Goal: Information Seeking & Learning: Learn about a topic

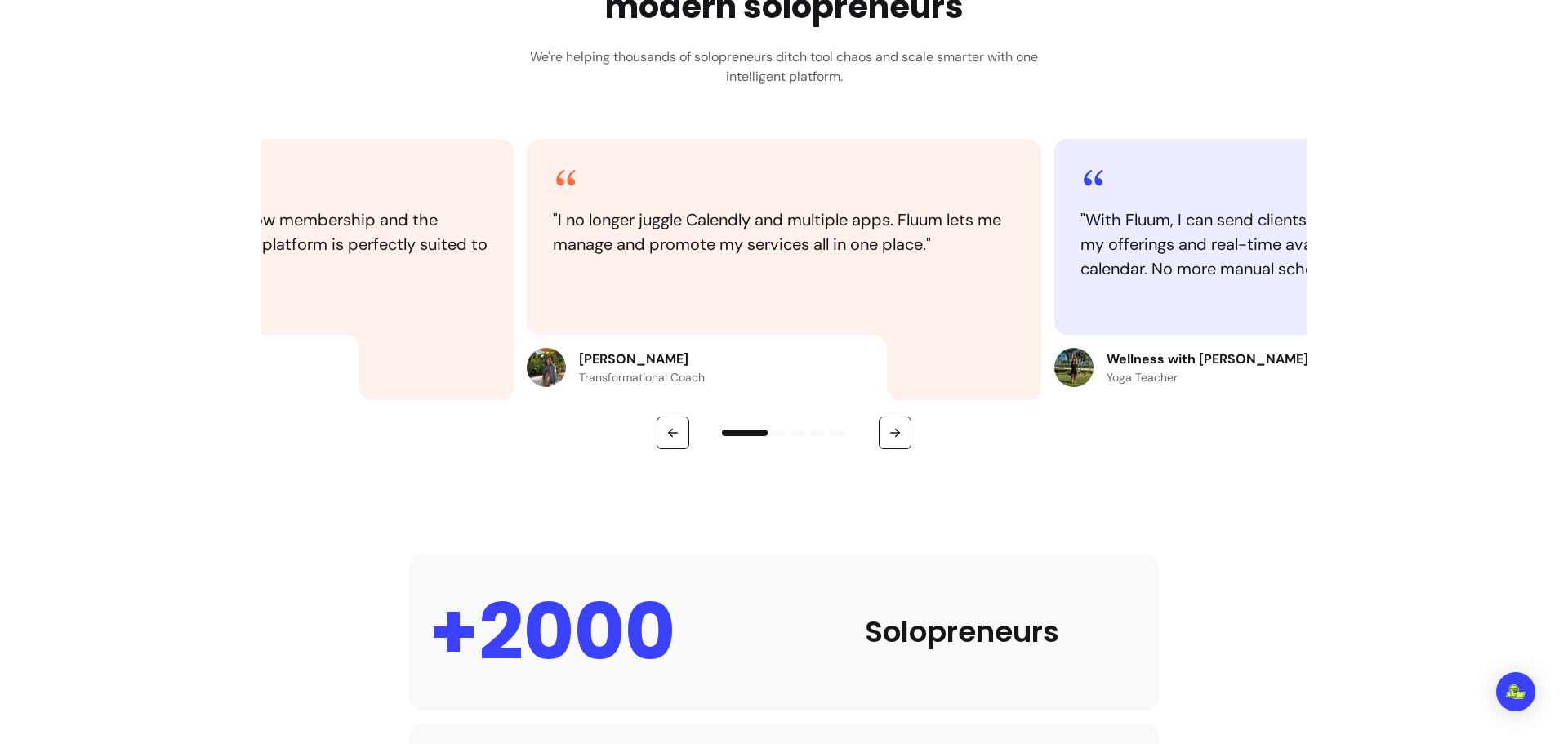
scroll to position [817, 0]
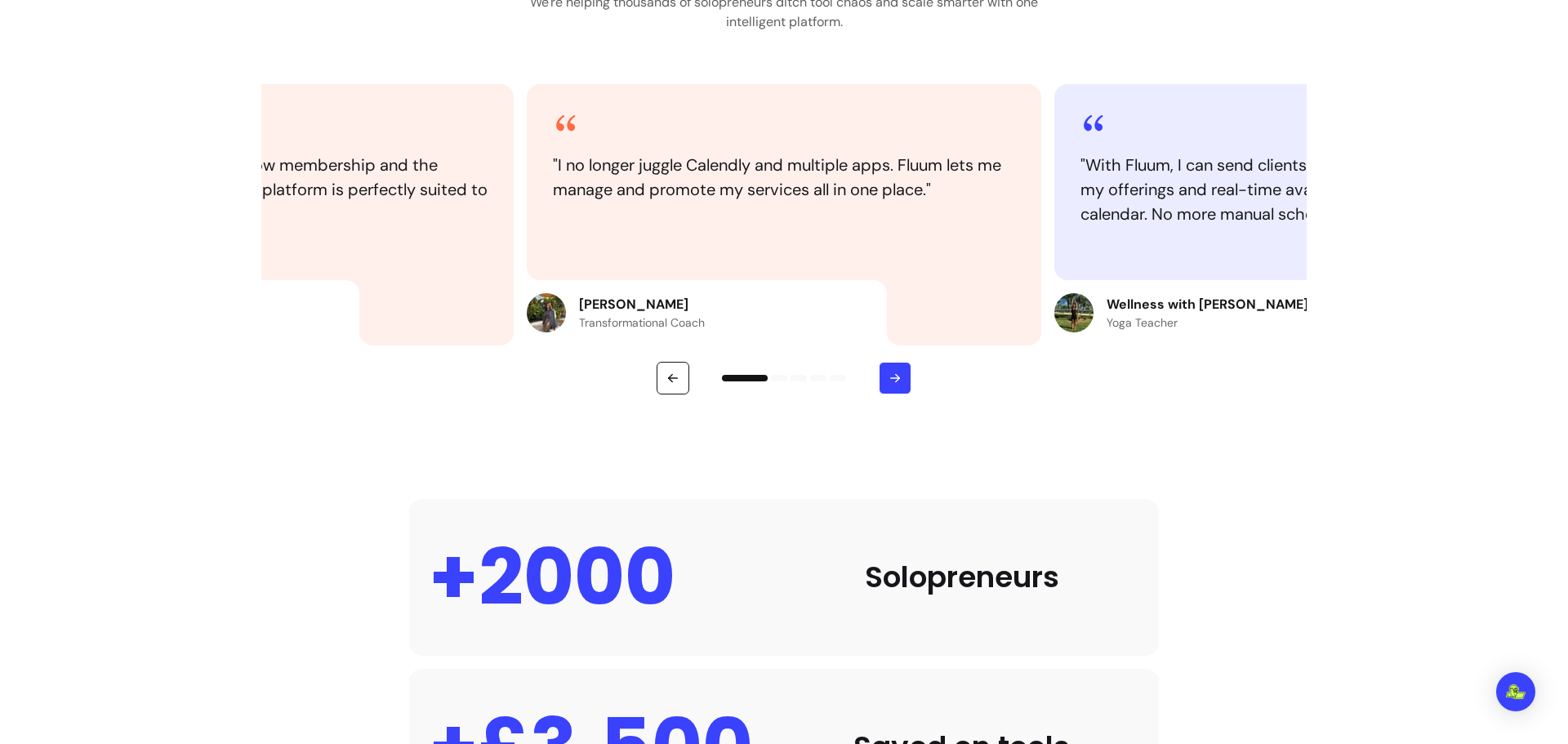
click at [899, 377] on button "button" at bounding box center [895, 379] width 33 height 33
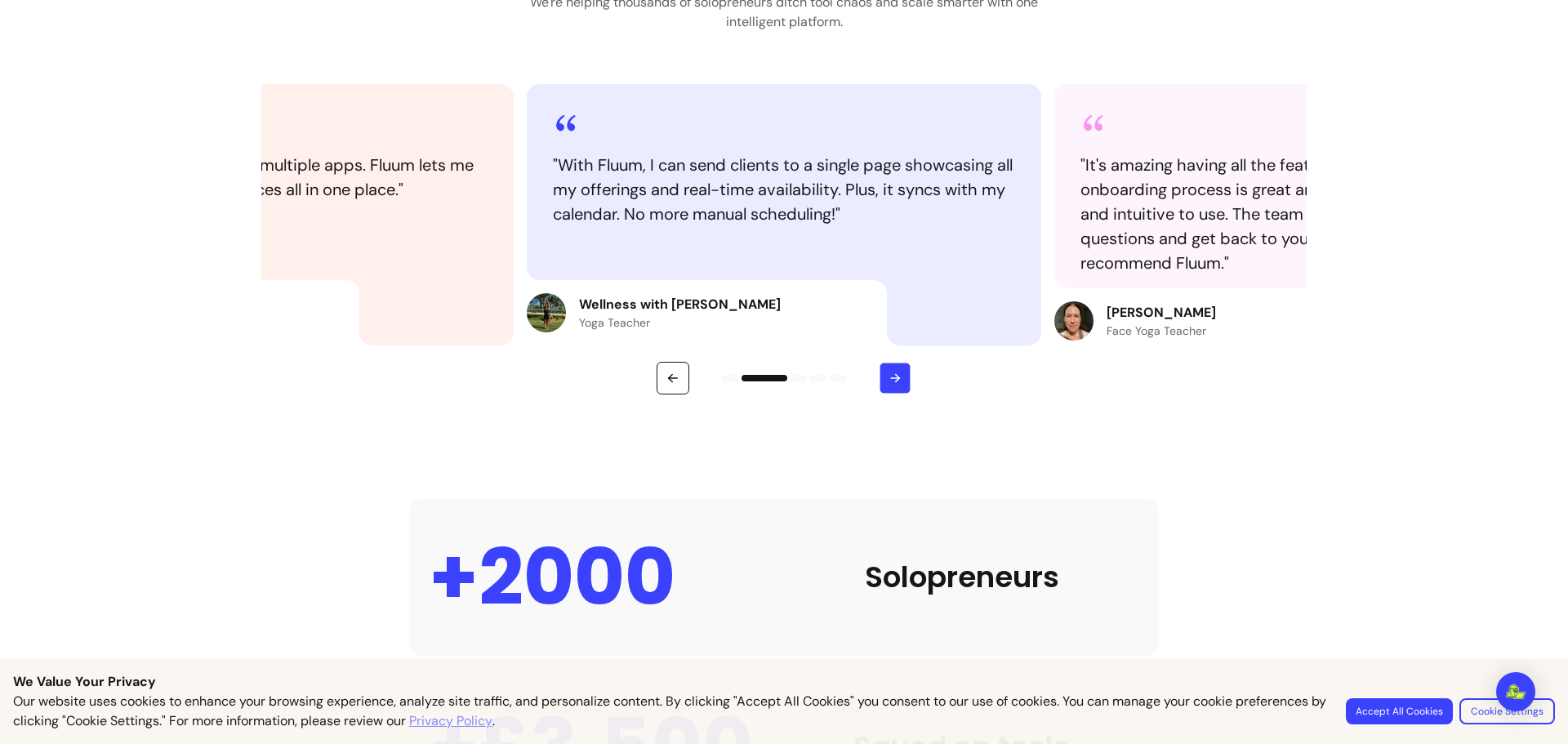
click at [896, 384] on icon "button" at bounding box center [894, 377] width 14 height 14
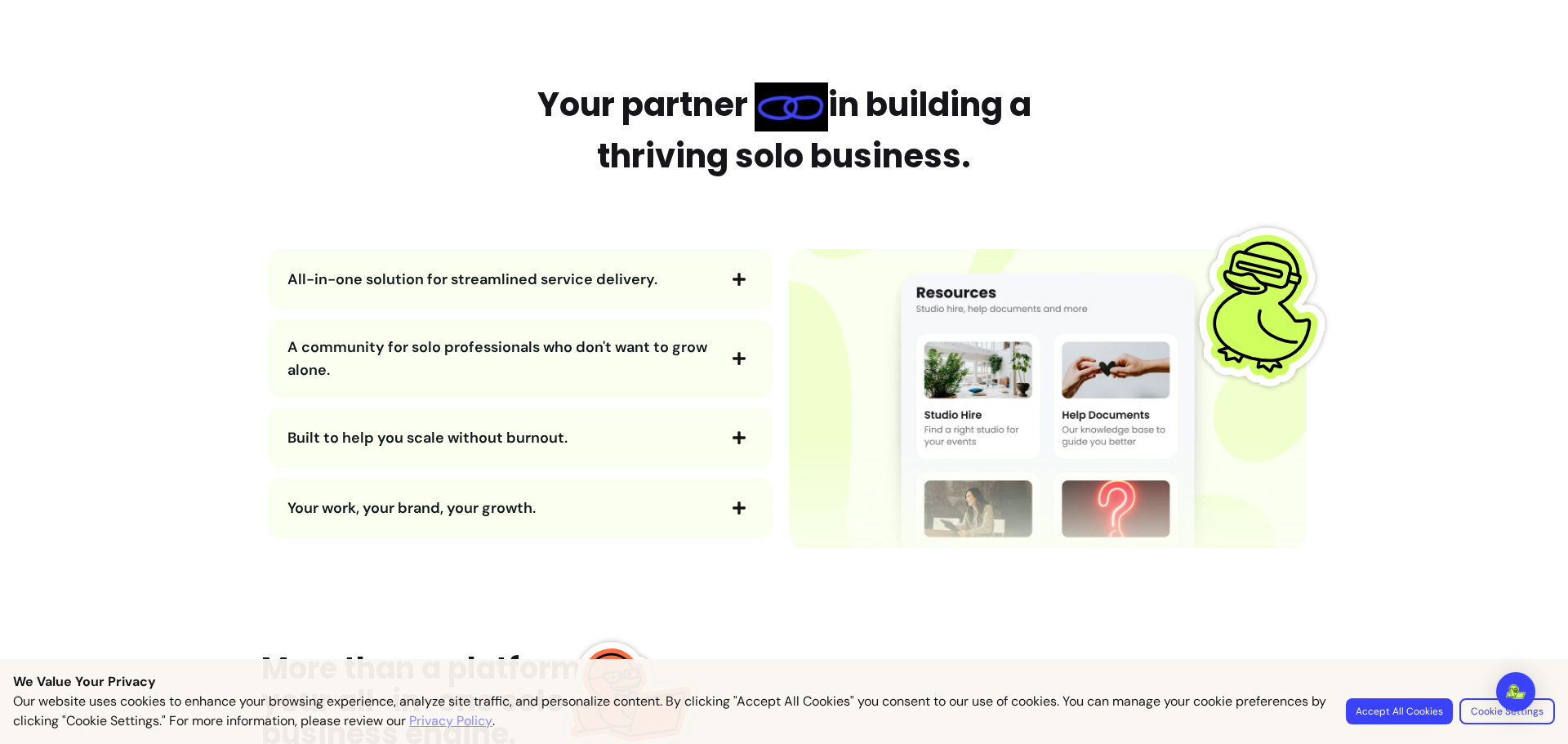
scroll to position [1880, 0]
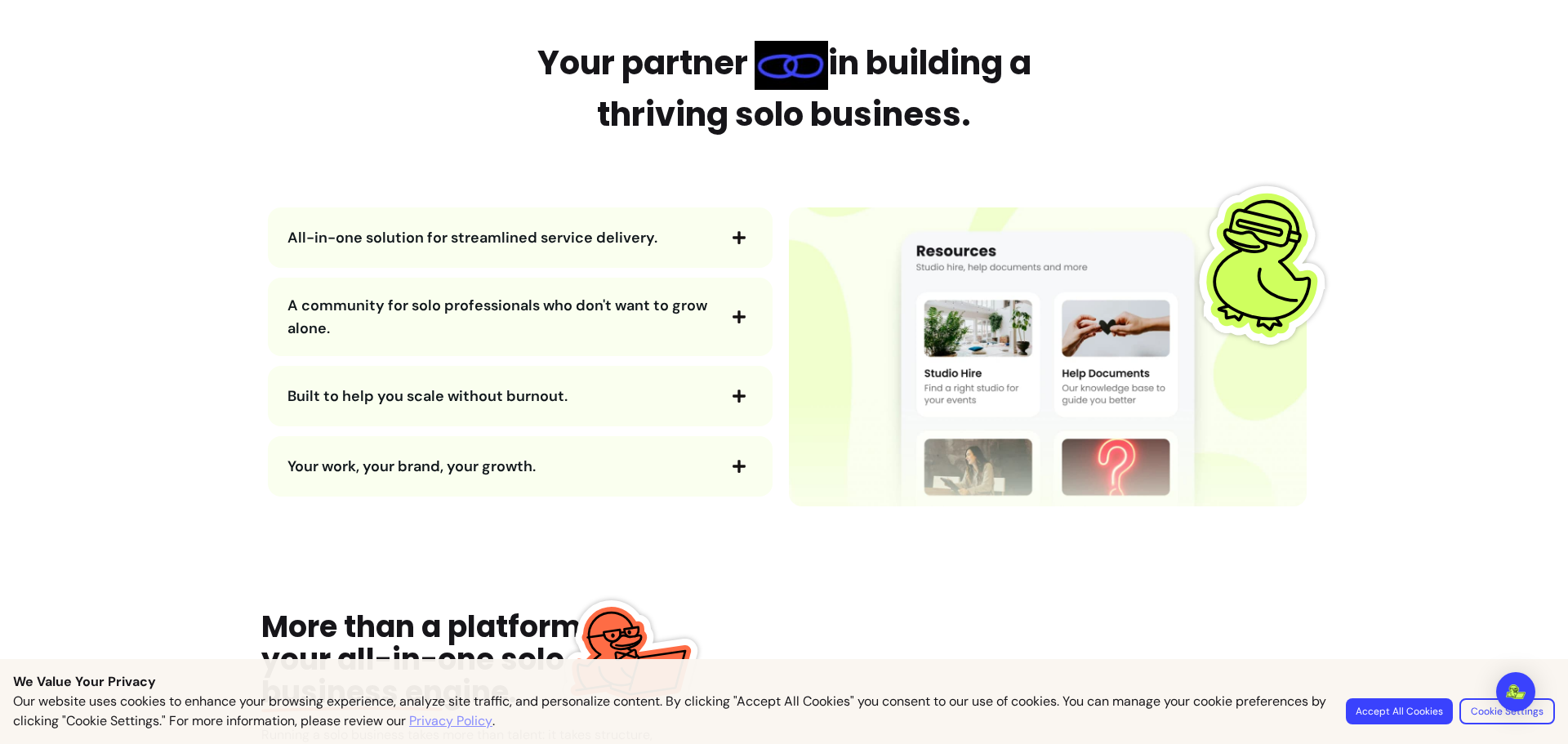
click at [734, 237] on icon "button" at bounding box center [739, 238] width 13 height 13
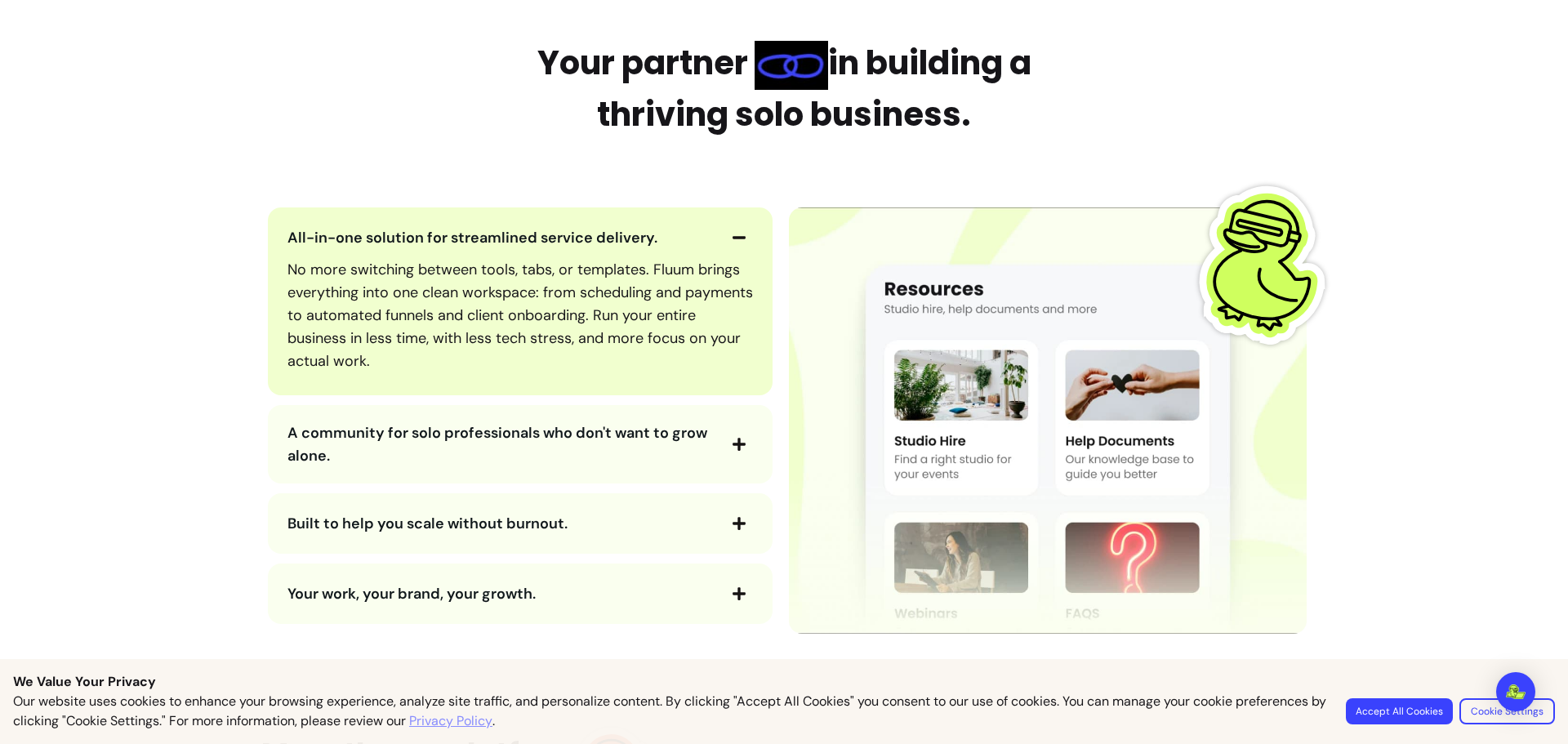
click at [734, 237] on icon "button" at bounding box center [739, 237] width 13 height 3
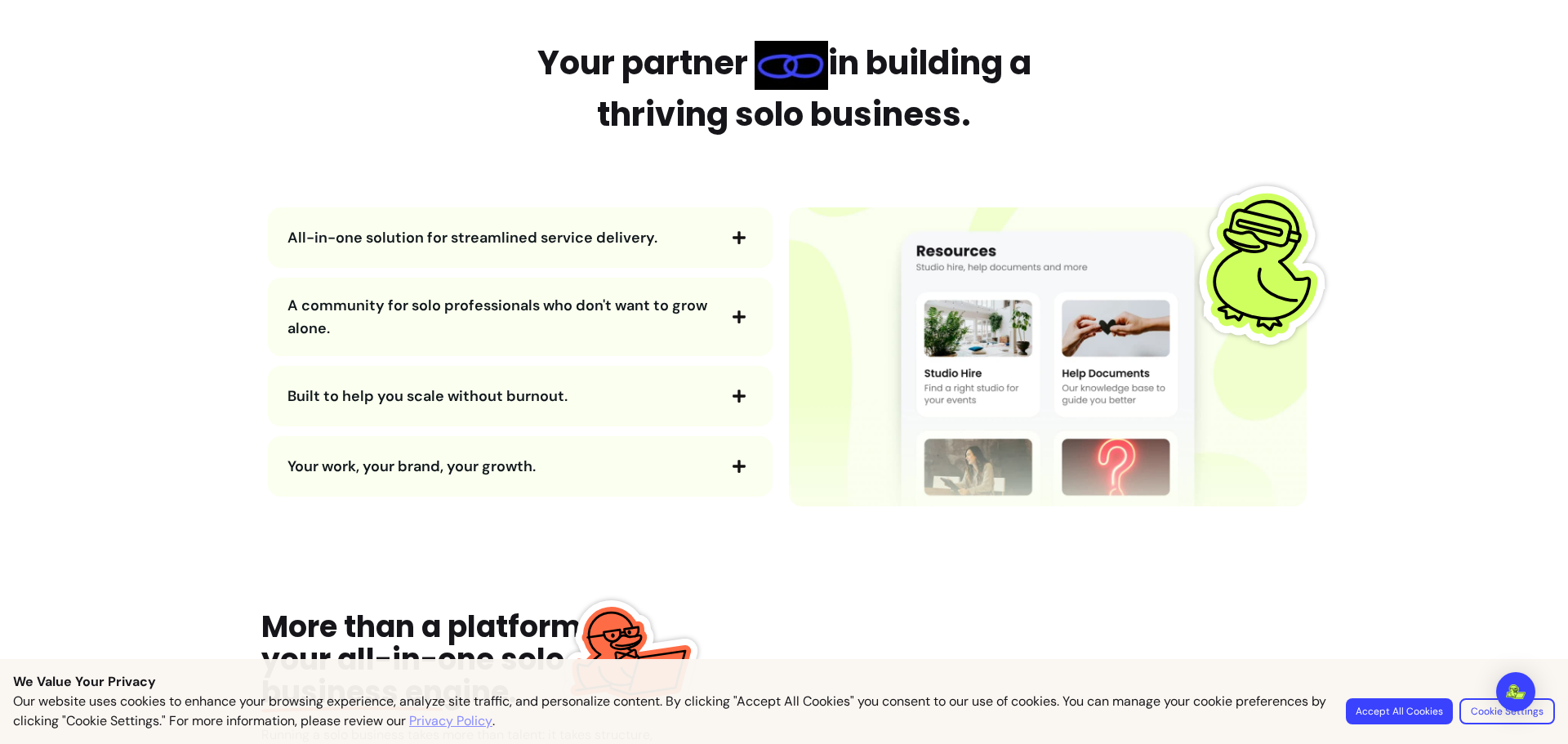
click at [732, 310] on icon "button" at bounding box center [739, 317] width 15 height 15
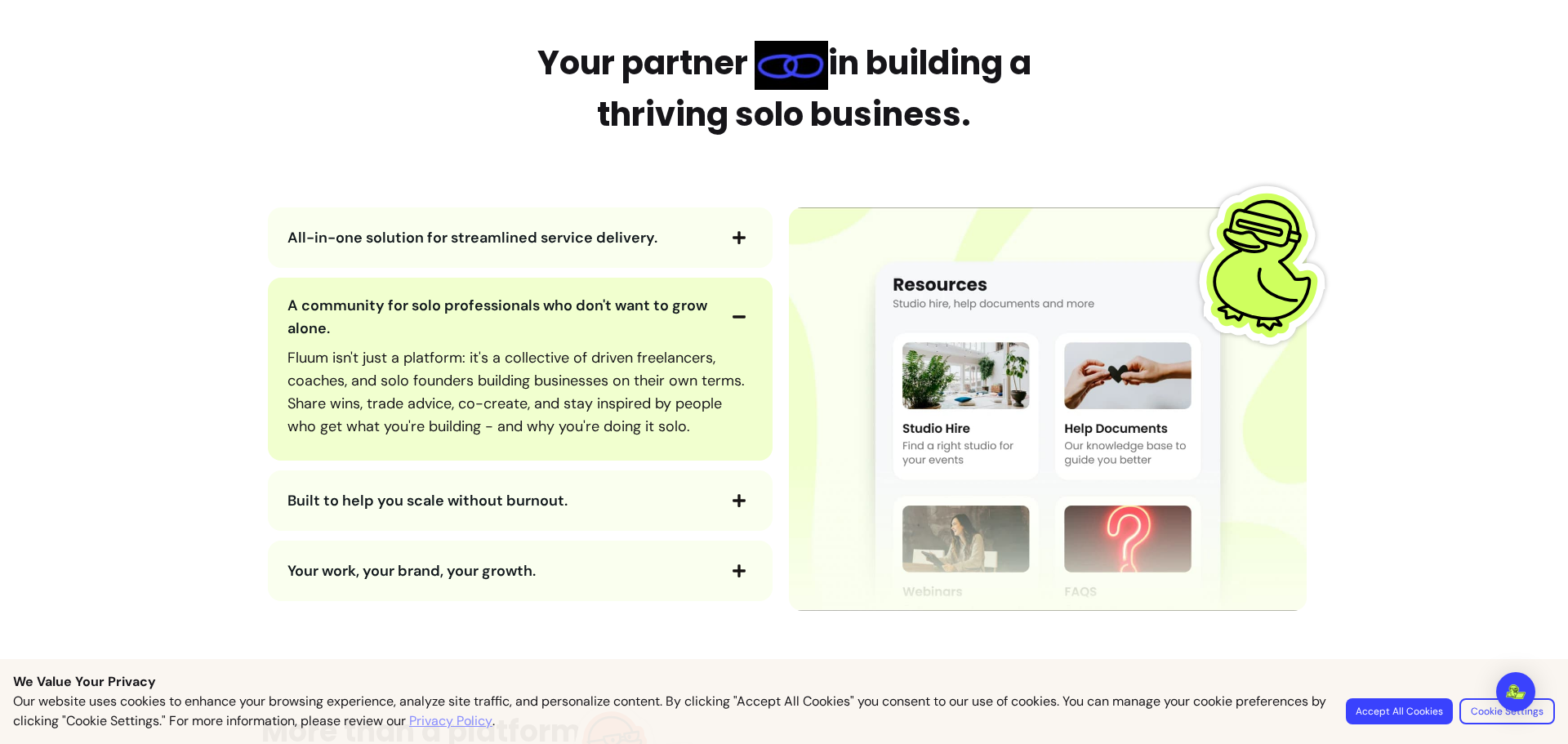
click at [732, 310] on icon "button" at bounding box center [739, 317] width 15 height 15
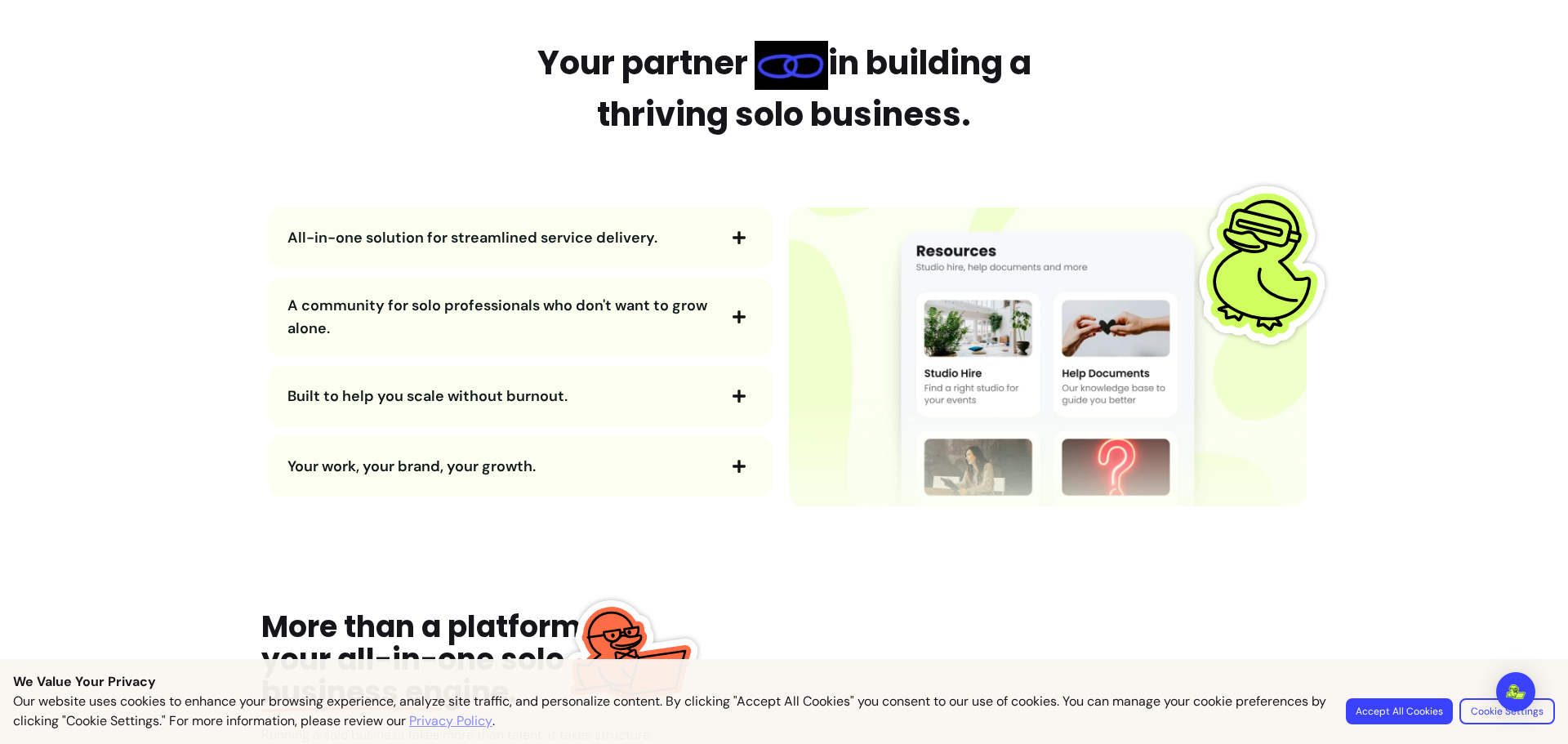
click at [738, 393] on icon "button" at bounding box center [739, 396] width 15 height 15
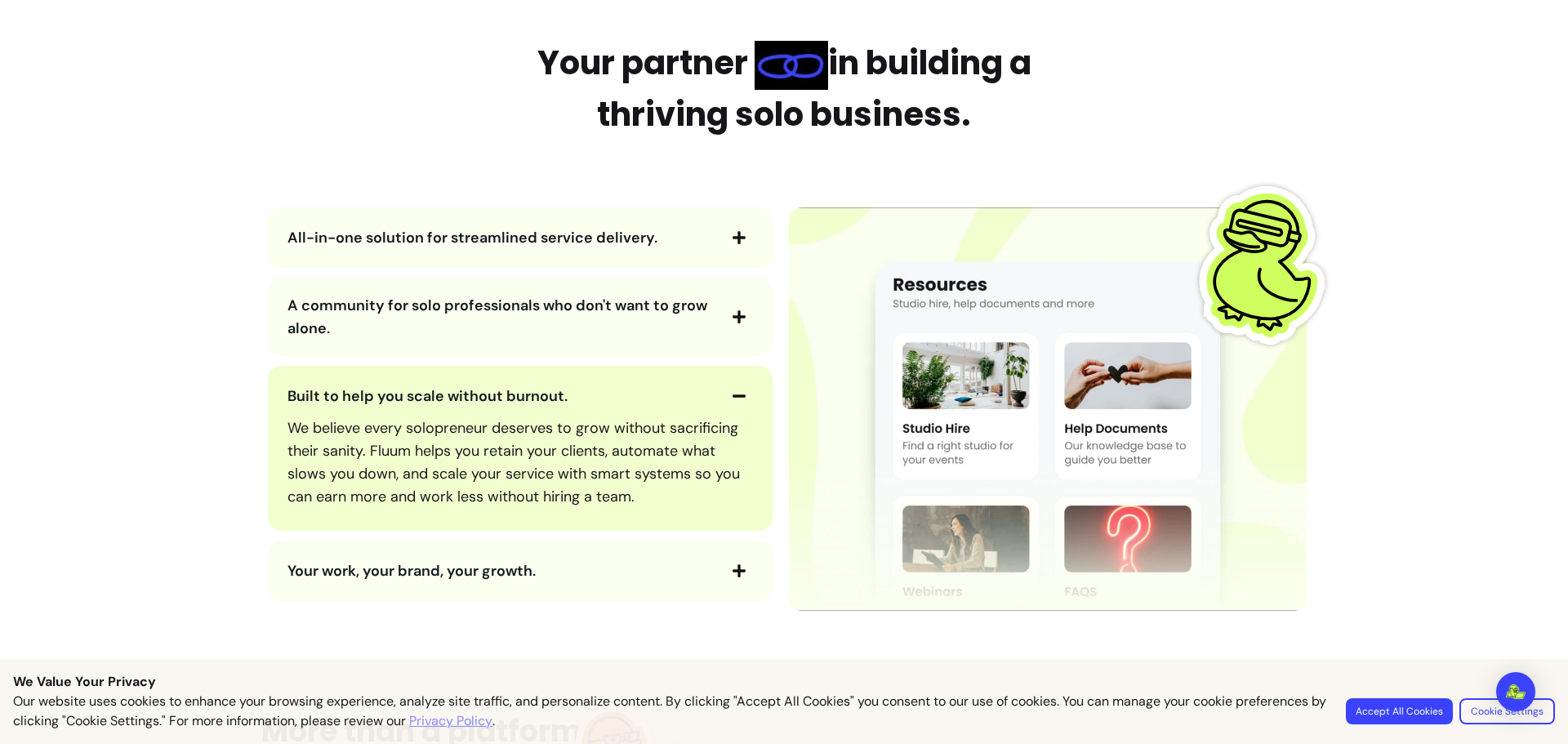
click at [737, 393] on icon "button" at bounding box center [739, 396] width 15 height 15
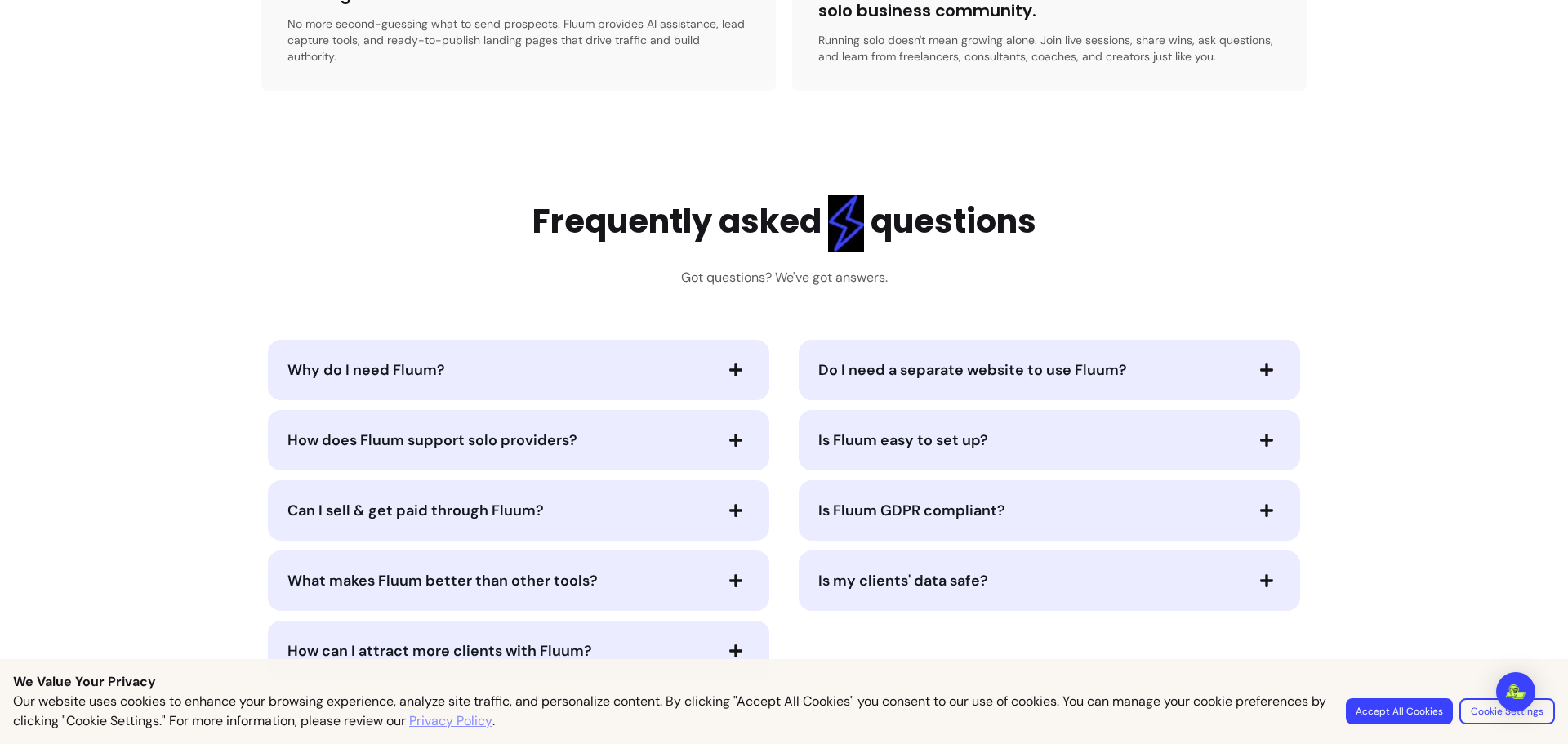
scroll to position [3514, 0]
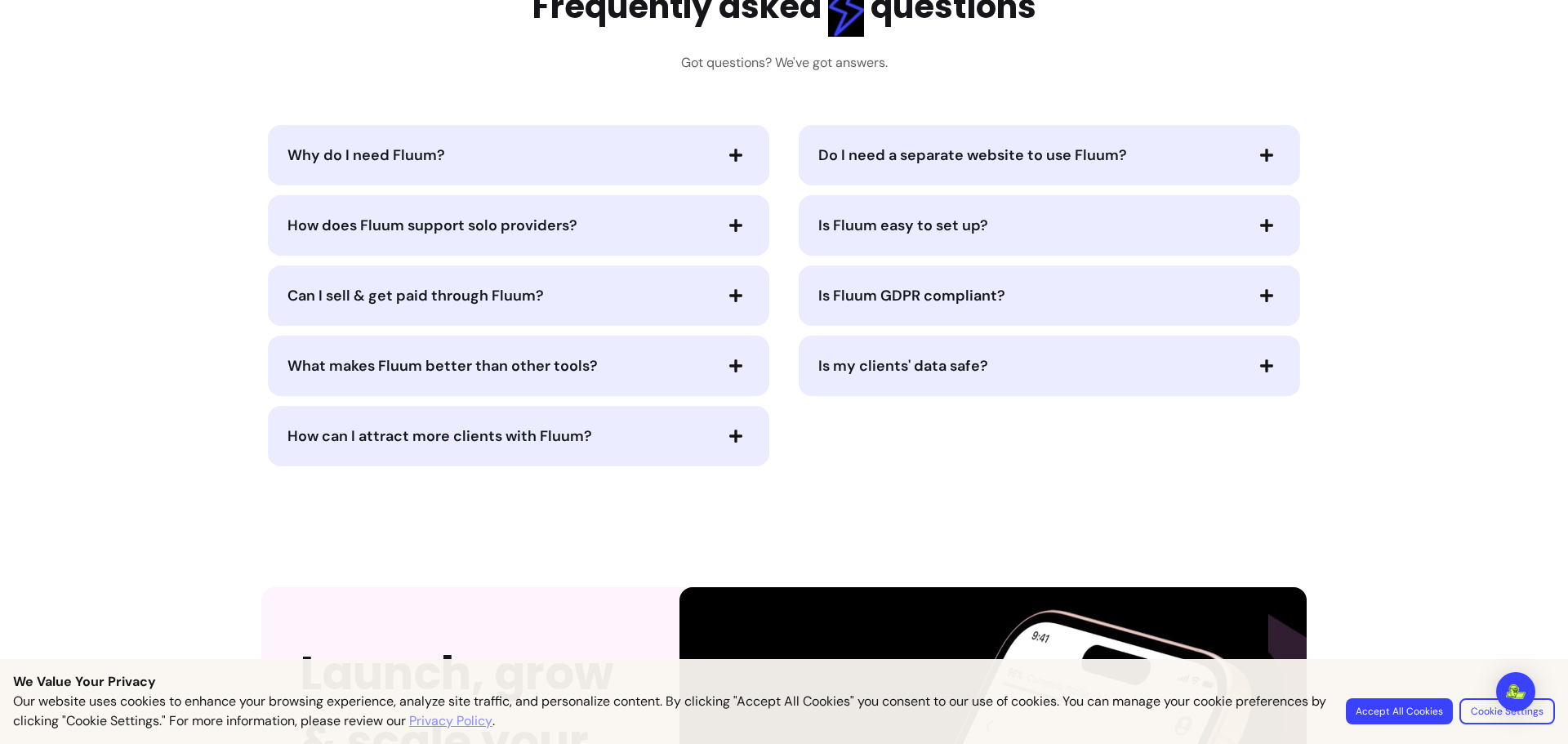
click at [733, 149] on icon "button" at bounding box center [735, 155] width 13 height 13
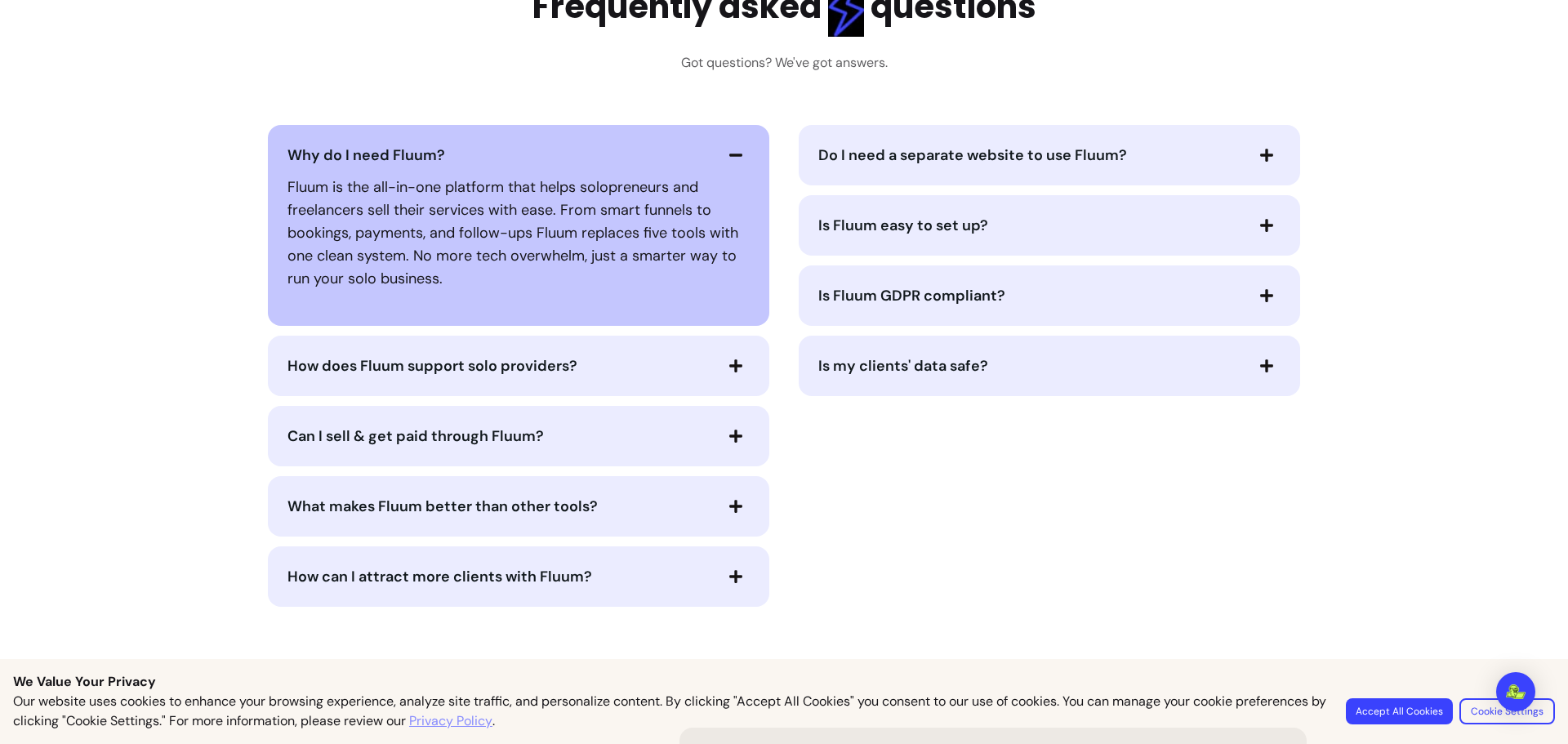
click at [733, 153] on icon "button" at bounding box center [735, 154] width 13 height 3
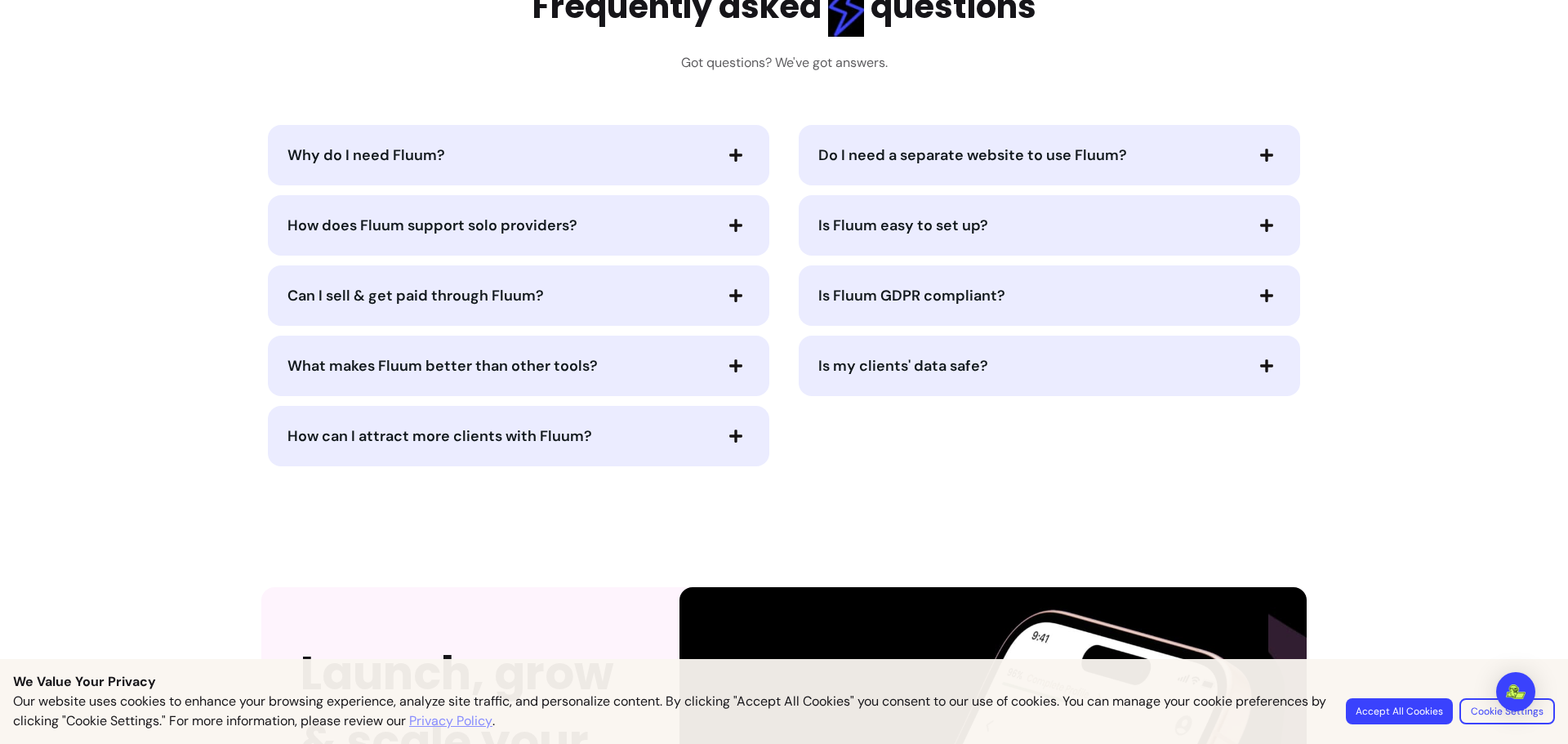
click at [732, 212] on span "button" at bounding box center [735, 226] width 28 height 28
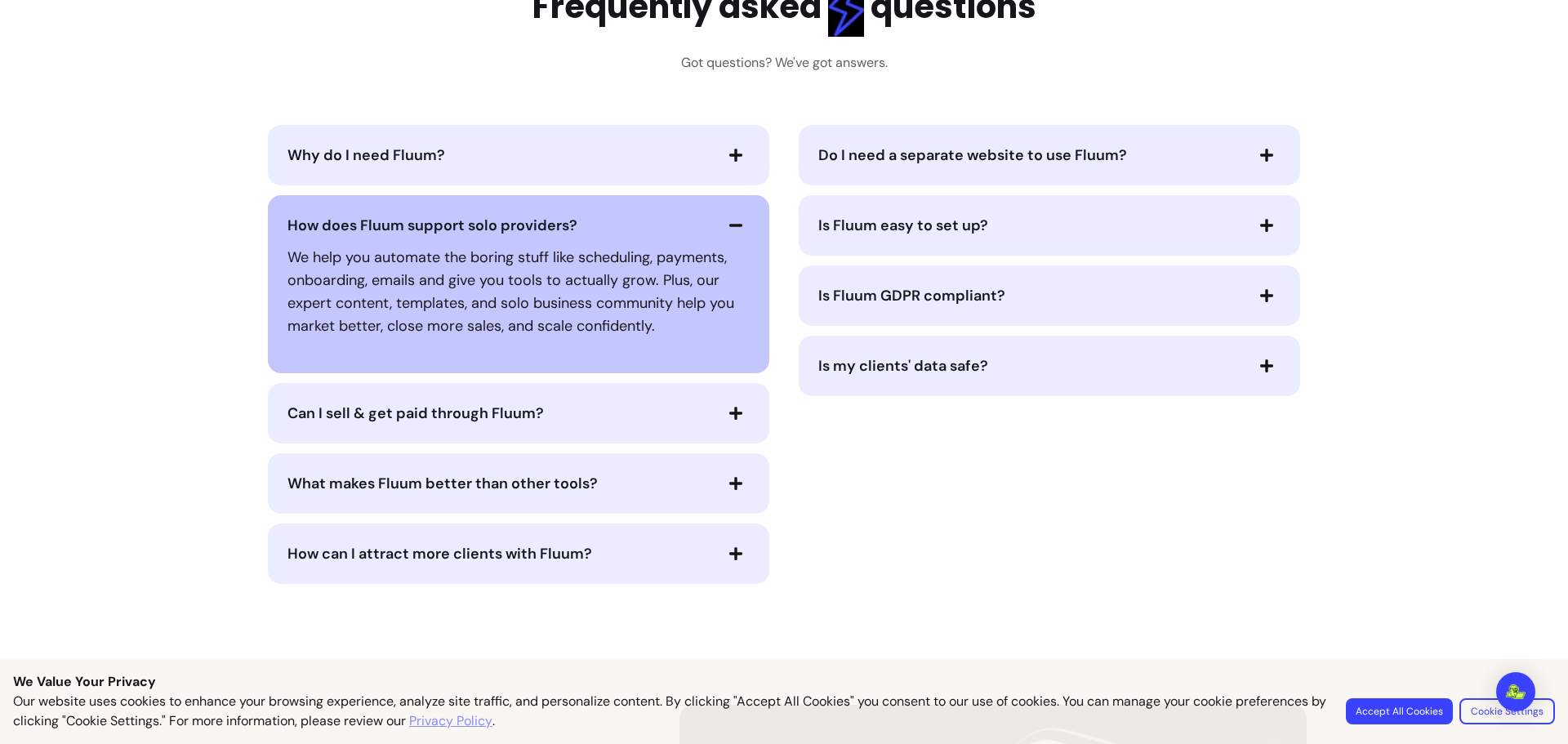
click at [732, 212] on span "button" at bounding box center [735, 226] width 28 height 28
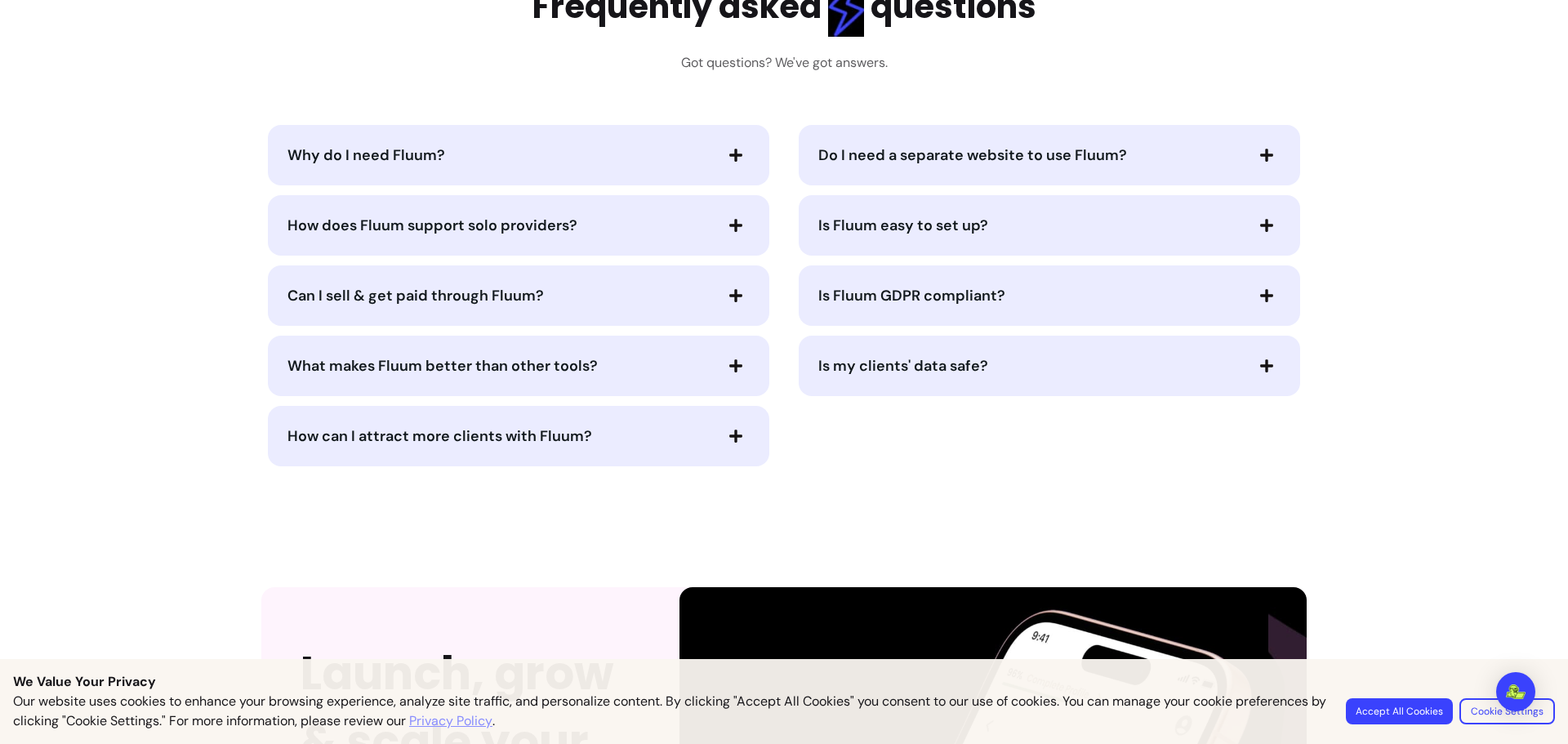
click at [728, 294] on div "Can I sell & get paid through Fluum?" at bounding box center [518, 295] width 502 height 61
click at [728, 287] on span "button" at bounding box center [735, 295] width 28 height 28
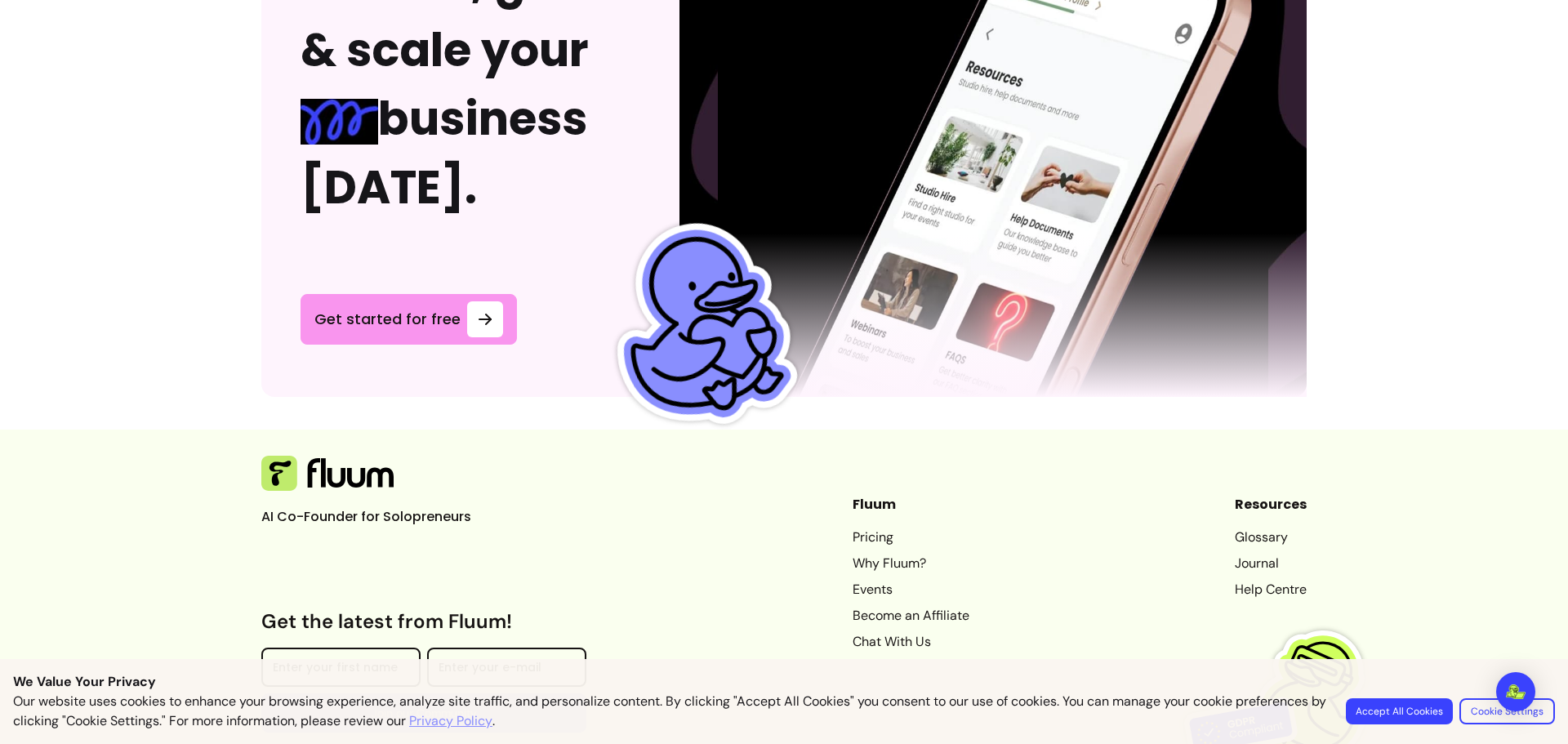
scroll to position [4358, 0]
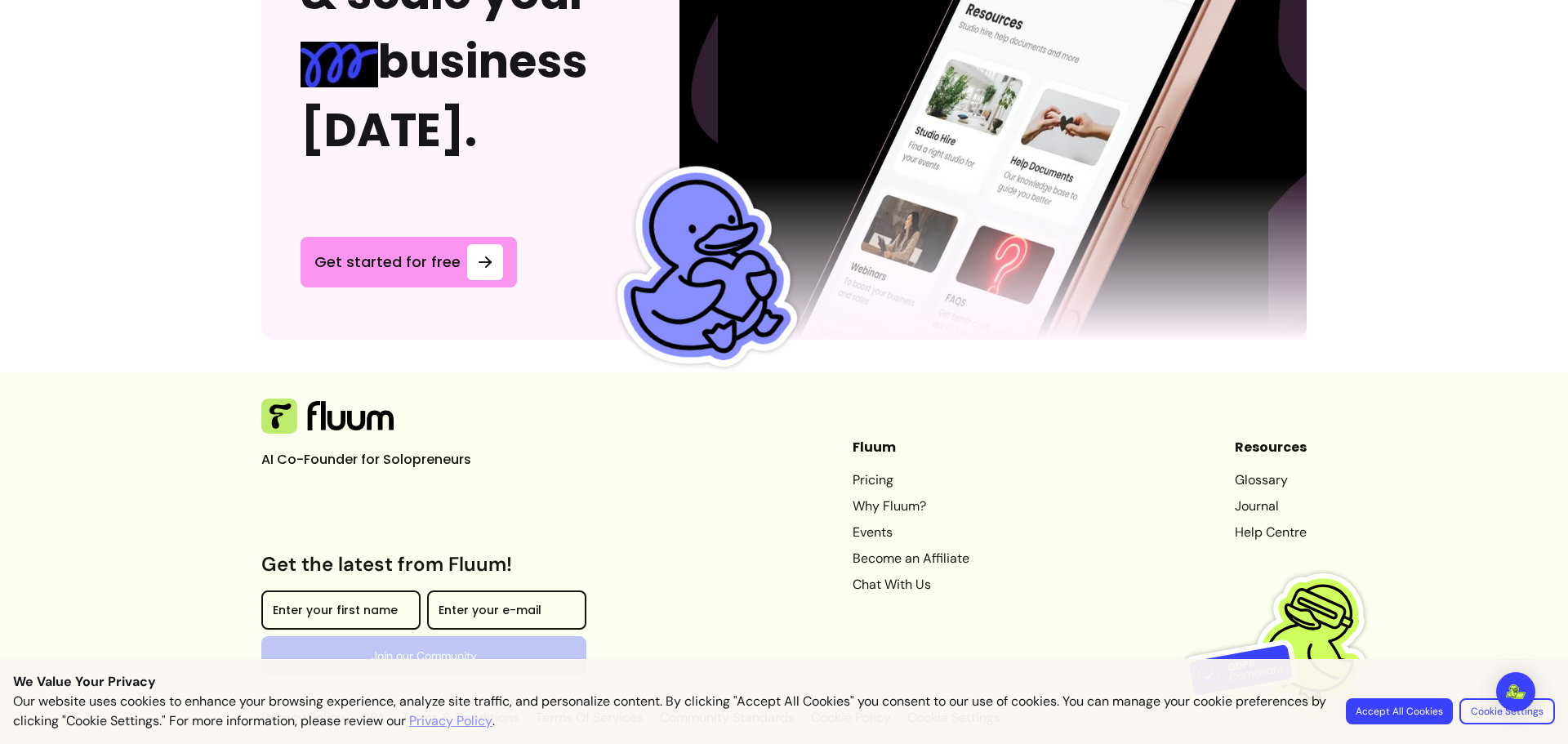
click at [853, 471] on link "Pricing" at bounding box center [911, 480] width 116 height 19
